Goal: Complete application form

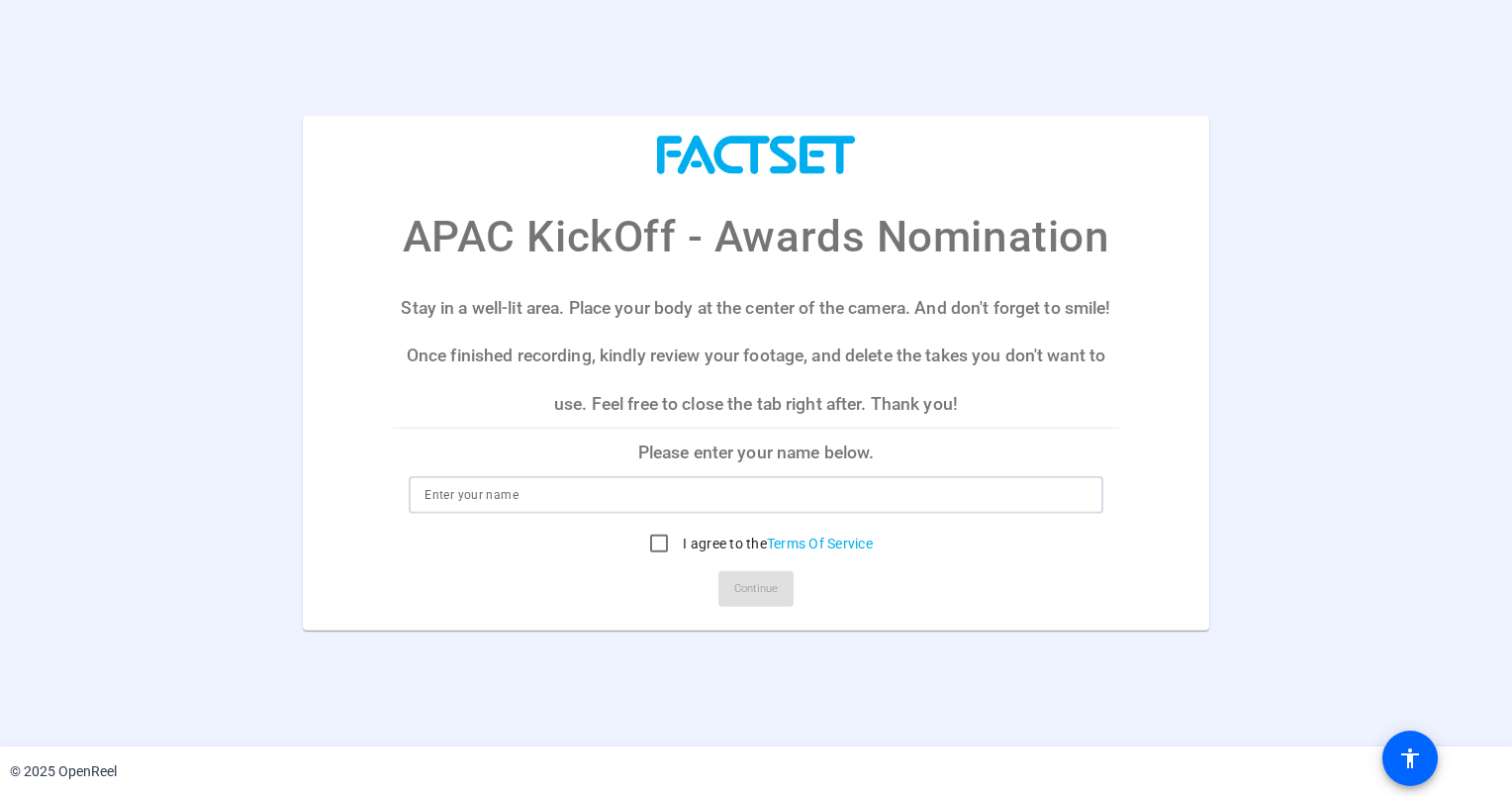
click at [553, 487] on input at bounding box center [756, 495] width 662 height 24
type input "[PERSON_NAME]"
click at [665, 540] on input "I agree to the Terms Of Service" at bounding box center [659, 544] width 40 height 40
checkbox input "true"
click at [773, 589] on span "Continue" at bounding box center [756, 589] width 44 height 30
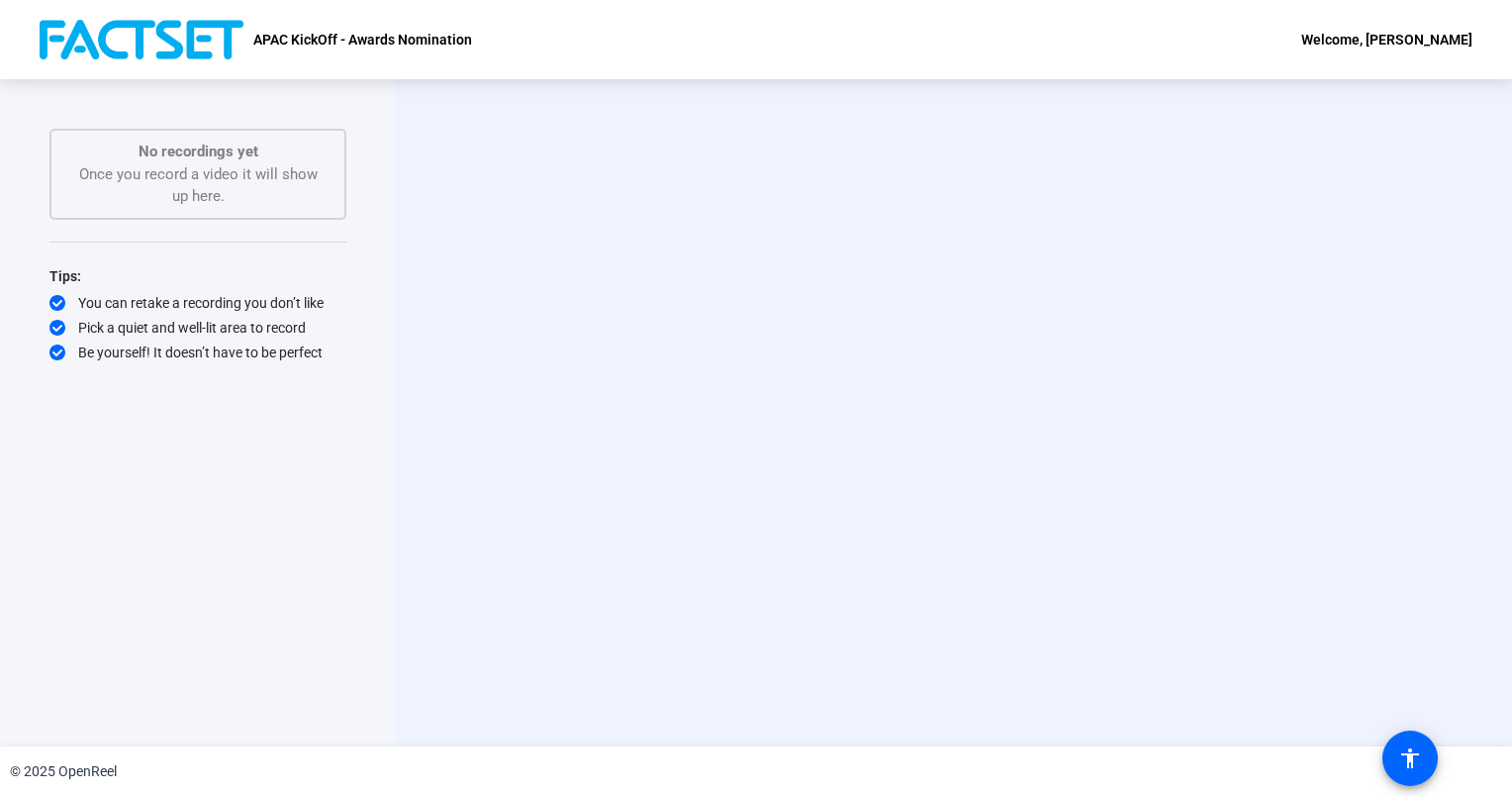
click at [266, 211] on div "No recordings yet Once you record a video it will show up here." at bounding box center [198, 174] width 297 height 91
click at [250, 153] on p "No recordings yet" at bounding box center [198, 151] width 253 height 23
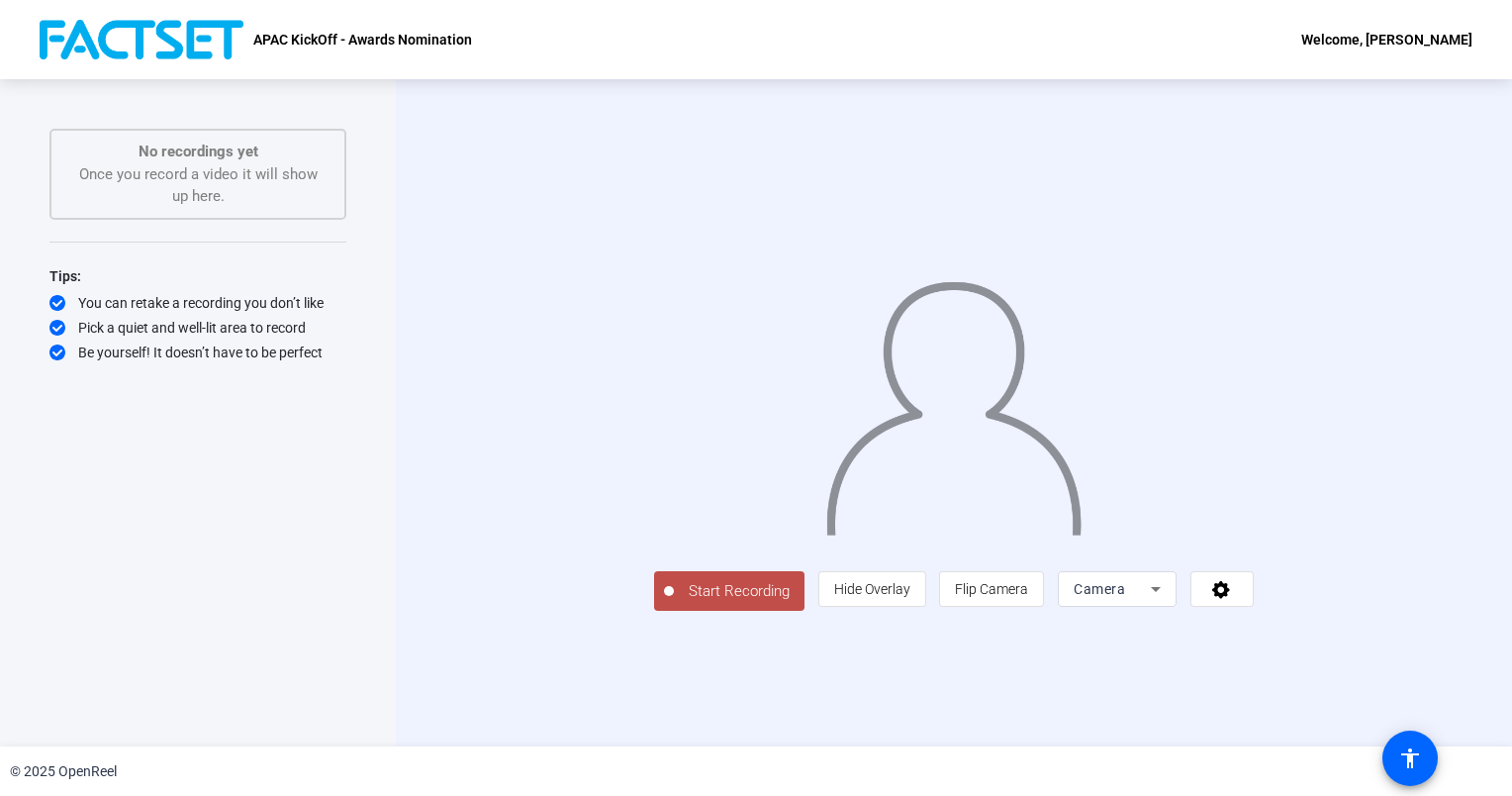
drag, startPoint x: 713, startPoint y: 222, endPoint x: 642, endPoint y: 202, distance: 73.8
click at [655, 215] on div at bounding box center [955, 383] width 600 height 338
click at [1254, 613] on span at bounding box center [1223, 589] width 61 height 48
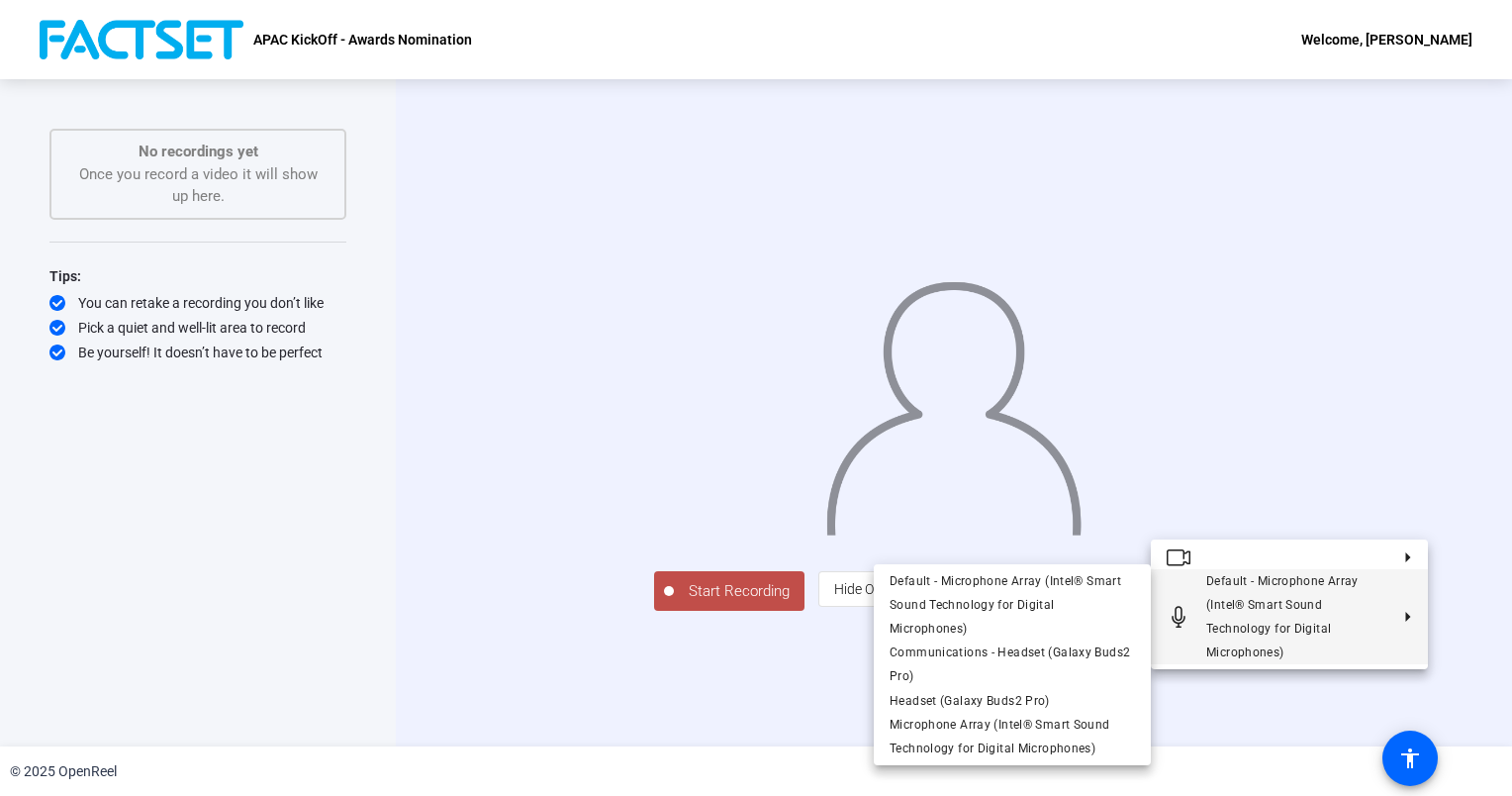
click at [230, 205] on div at bounding box center [756, 398] width 1512 height 796
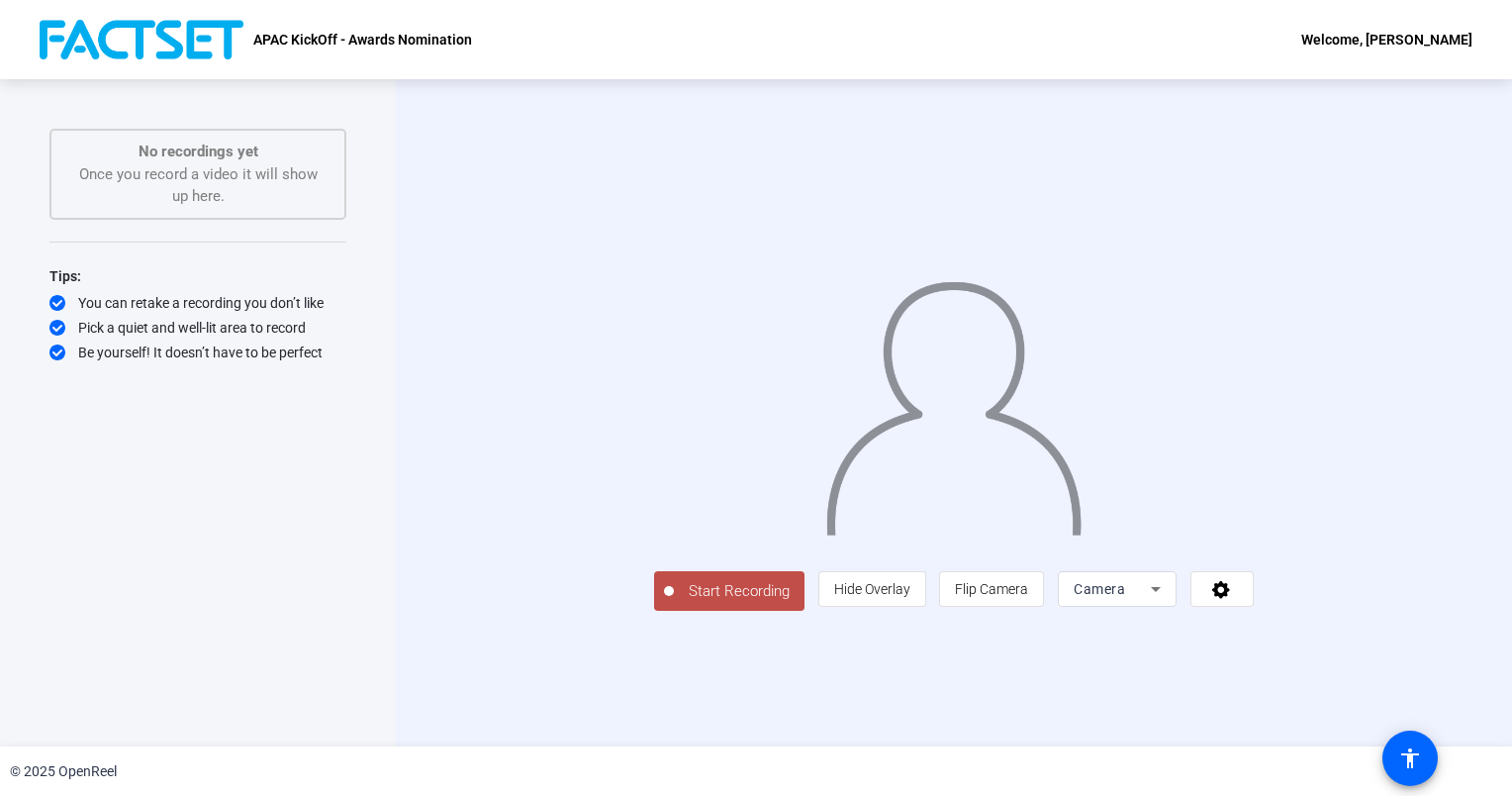
click at [214, 322] on div "Pick a quiet and well-lit area to record" at bounding box center [198, 328] width 297 height 20
click at [211, 357] on div "Be yourself! It doesn’t have to be perfect" at bounding box center [198, 352] width 297 height 20
